Goal: Information Seeking & Learning: Find specific fact

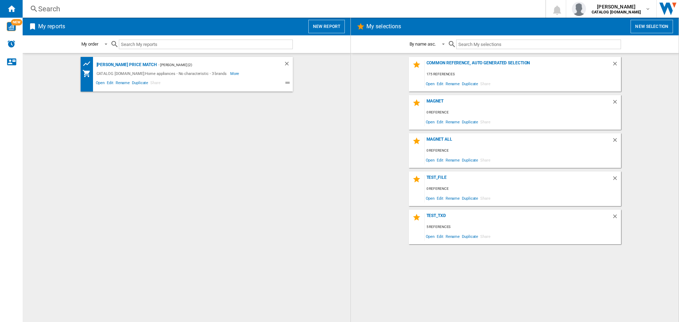
click at [119, 11] on div "Search" at bounding box center [282, 9] width 489 height 10
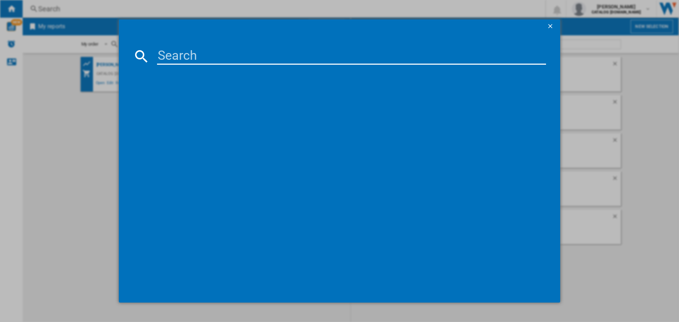
click at [169, 58] on input at bounding box center [351, 56] width 389 height 17
paste input "LFR61144B"
type input "LFR61144B"
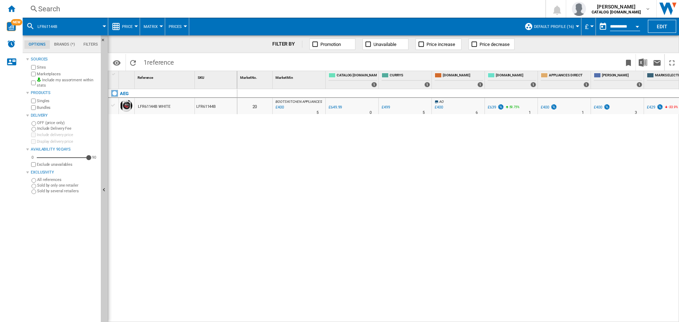
click at [442, 109] on div "£400" at bounding box center [439, 107] width 8 height 5
click at [547, 108] on div "£400" at bounding box center [545, 107] width 8 height 5
click at [91, 17] on div "Search Search 0 [PERSON_NAME] CATALOG [DOMAIN_NAME] CATALOG [DOMAIN_NAME] My se…" at bounding box center [351, 161] width 656 height 322
click at [98, 7] on div "Search" at bounding box center [282, 9] width 489 height 10
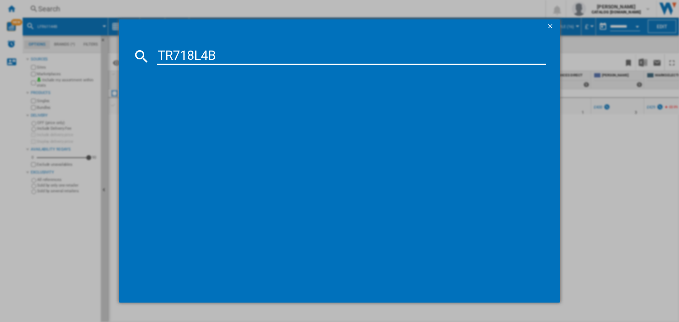
type input "TR718L4B"
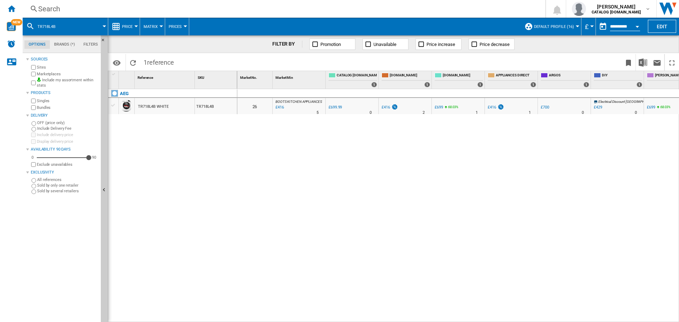
click at [493, 106] on div "£416" at bounding box center [492, 107] width 8 height 5
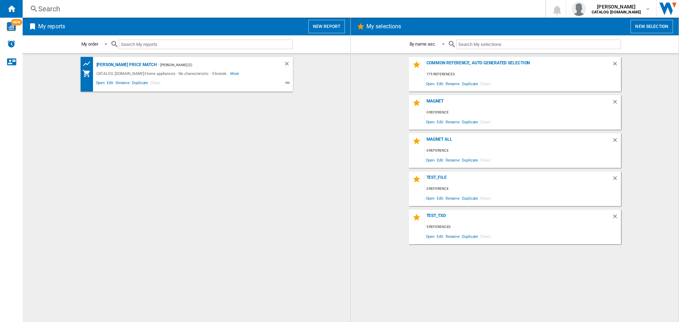
click at [127, 17] on div "Search Search 0 [PERSON_NAME] CATALOG [DOMAIN_NAME] CATALOG [DOMAIN_NAME] My se…" at bounding box center [351, 9] width 656 height 18
click at [130, 13] on div "Search" at bounding box center [282, 9] width 489 height 10
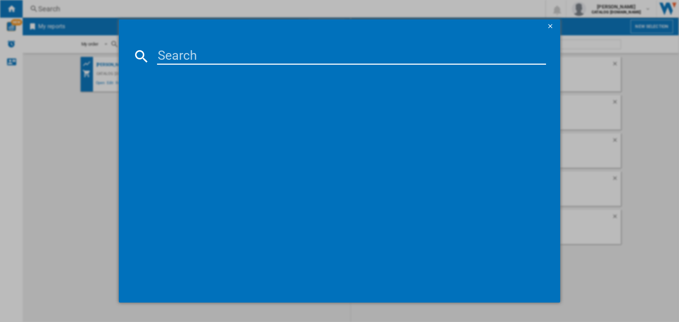
click at [187, 47] on md-dialog-content at bounding box center [339, 168] width 441 height 269
click at [187, 50] on input at bounding box center [351, 56] width 389 height 17
paste input "DCE731110M"
type input "DCE731110M"
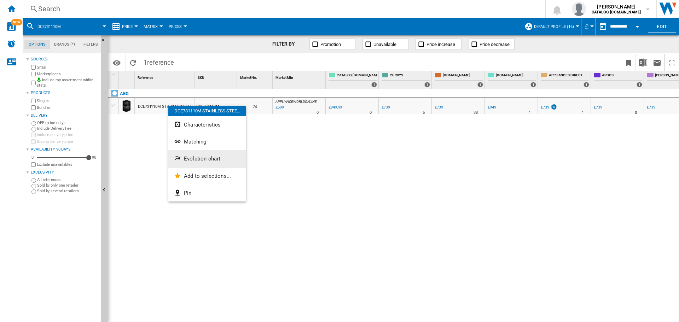
click at [212, 161] on span "Evolution chart" at bounding box center [202, 159] width 36 height 6
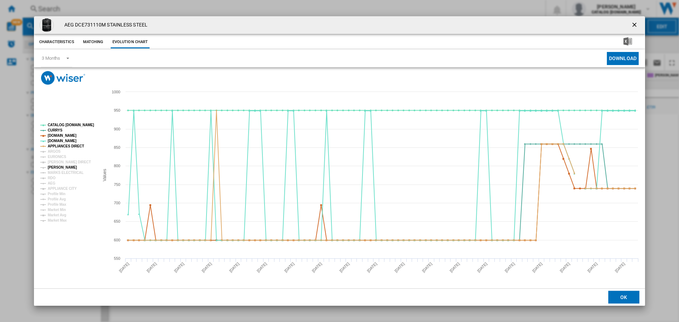
click at [63, 168] on tspan "JOHN LEWIS" at bounding box center [62, 168] width 29 height 4
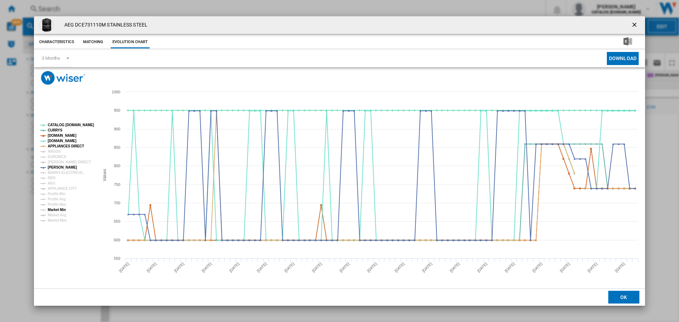
click at [60, 208] on tspan "Market Min" at bounding box center [57, 210] width 18 height 4
click at [635, 25] on ng-md-icon "getI18NText('BUTTONS.CLOSE_DIALOG')" at bounding box center [635, 25] width 8 height 8
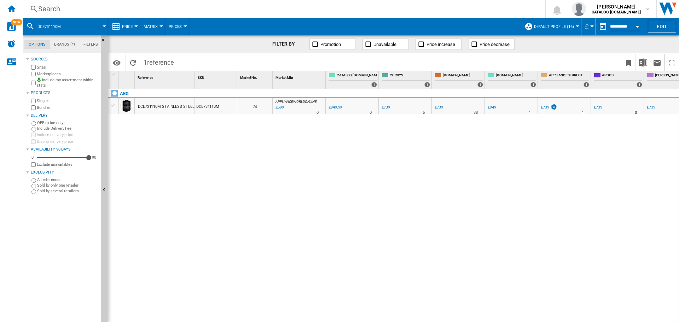
click at [125, 12] on div "Search" at bounding box center [282, 9] width 489 height 10
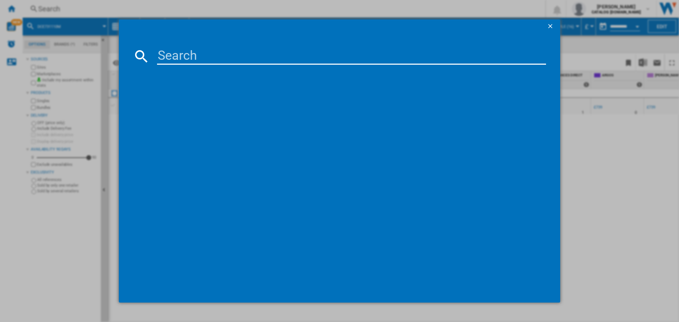
click at [178, 51] on input at bounding box center [351, 56] width 389 height 17
type input "DCB331010M"
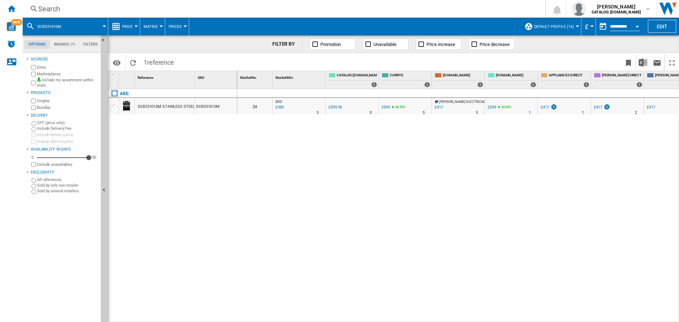
drag, startPoint x: 208, startPoint y: 107, endPoint x: 163, endPoint y: 107, distance: 44.9
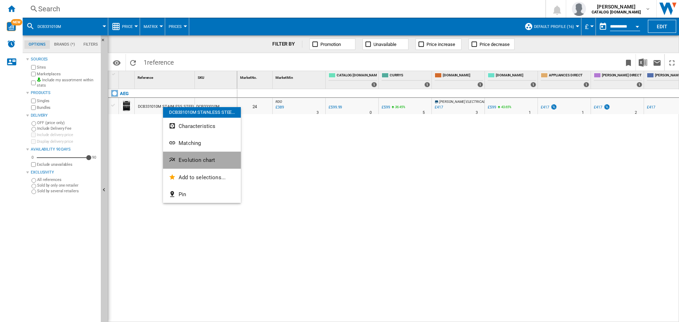
click at [197, 156] on button "Evolution chart" at bounding box center [202, 160] width 78 height 17
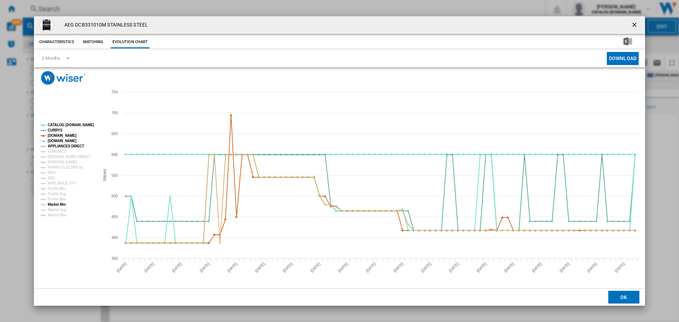
click at [54, 204] on tspan "Market Min" at bounding box center [57, 205] width 18 height 4
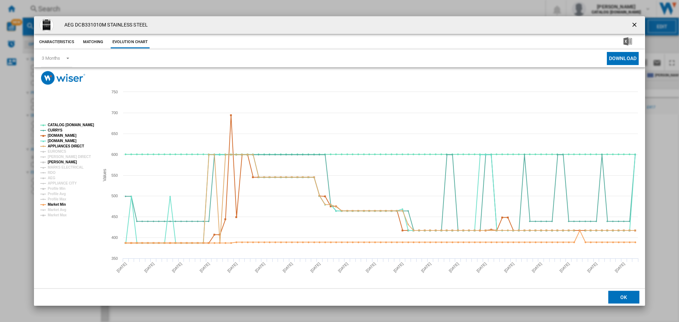
drag, startPoint x: 60, startPoint y: 161, endPoint x: 133, endPoint y: 174, distance: 74.6
click at [60, 161] on tspan "JOHN LEWIS" at bounding box center [62, 162] width 29 height 4
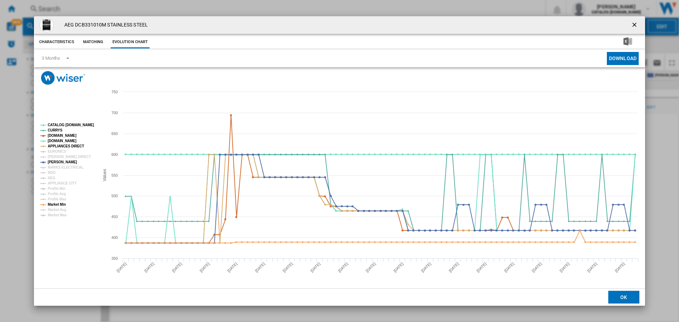
click at [26, 236] on div "AEG DCB331010M STAINLESS STEEL Characteristics Matching Evolution chart price £…" at bounding box center [339, 161] width 679 height 322
click at [16, 240] on div "AEG DCB331010M STAINLESS STEEL Characteristics Matching Evolution chart price £…" at bounding box center [339, 161] width 679 height 322
click at [637, 22] on ng-md-icon "getI18NText('BUTTONS.CLOSE_DIALOG')" at bounding box center [635, 25] width 8 height 8
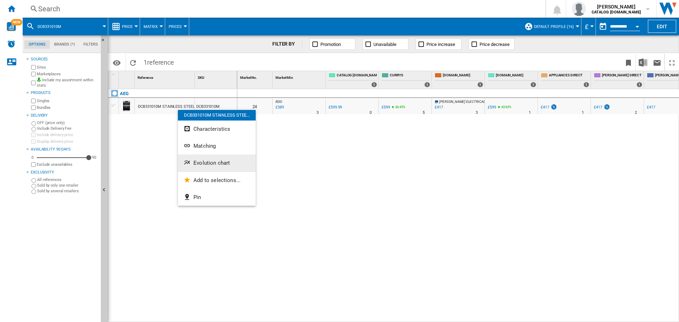
click at [209, 164] on span "Evolution chart" at bounding box center [211, 163] width 36 height 6
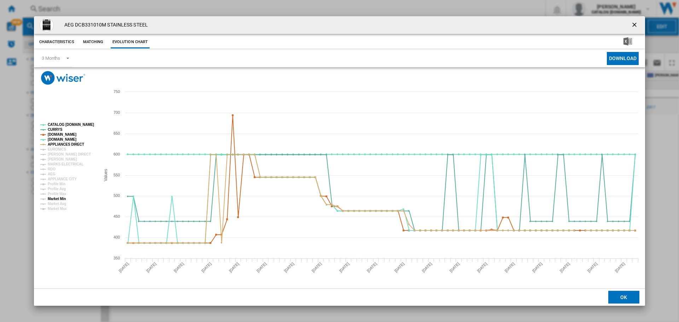
click at [57, 200] on tspan "Market Min" at bounding box center [57, 199] width 18 height 4
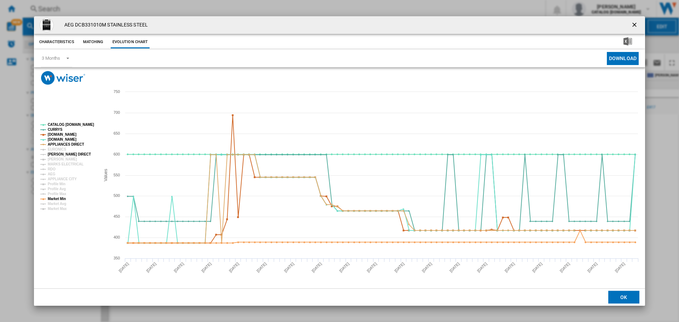
click at [63, 155] on tspan "HUGHES DIRECT" at bounding box center [69, 154] width 43 height 4
click at [62, 157] on tspan "JOHN LEWIS" at bounding box center [62, 159] width 29 height 4
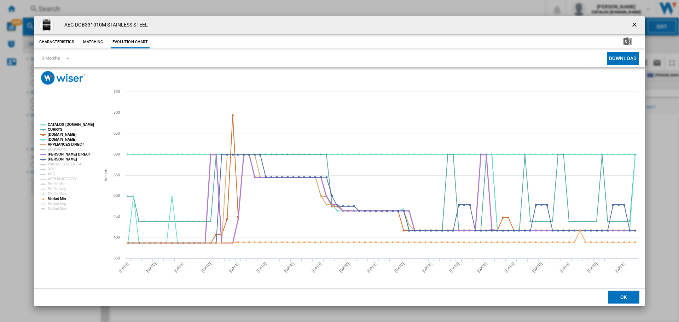
click at [66, 152] on tspan "HUGHES DIRECT" at bounding box center [69, 154] width 43 height 4
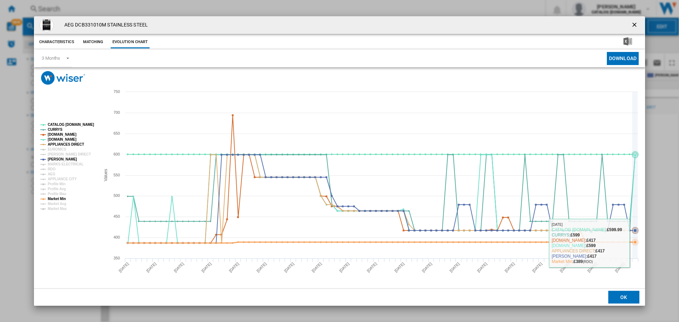
click at [634, 243] on icon "Product popup" at bounding box center [635, 241] width 3 height 3
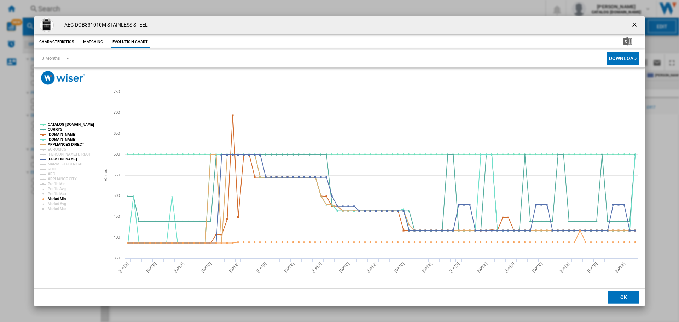
drag, startPoint x: 632, startPoint y: 22, endPoint x: 616, endPoint y: 73, distance: 53.9
click at [632, 22] on ng-md-icon "getI18NText('BUTTONS.CLOSE_DIALOG')" at bounding box center [635, 25] width 8 height 8
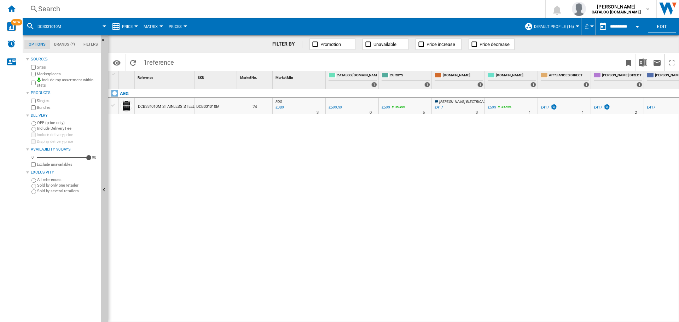
click at [547, 104] on div "£417" at bounding box center [549, 107] width 18 height 7
click at [584, 110] on div "1" at bounding box center [583, 112] width 2 height 7
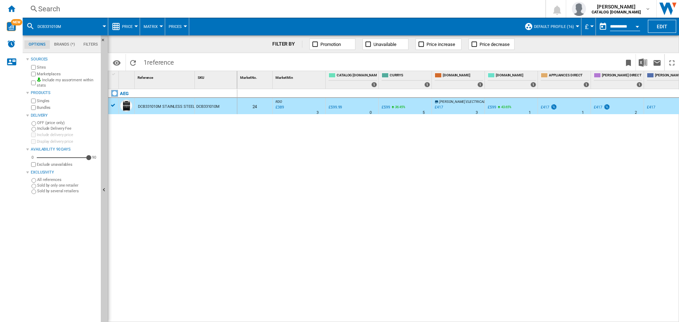
click at [438, 108] on div "£417" at bounding box center [439, 107] width 8 height 5
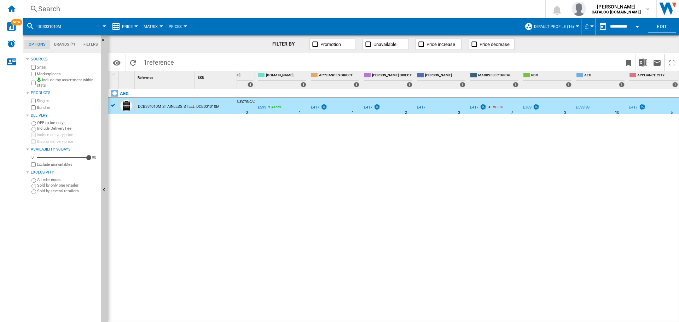
click at [169, 175] on div "AEG DCB331010M STAINLESS STEEL DCB331010M" at bounding box center [172, 204] width 129 height 230
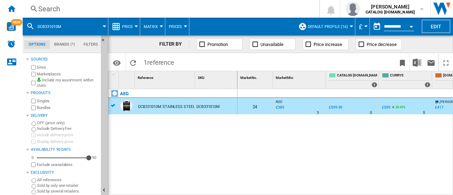
drag, startPoint x: 134, startPoint y: 158, endPoint x: 139, endPoint y: 152, distance: 8.3
click at [134, 158] on div "AEG DCB331010M STAINLESS STEEL DCB331010M" at bounding box center [172, 140] width 129 height 103
